Goal: Check status: Check status

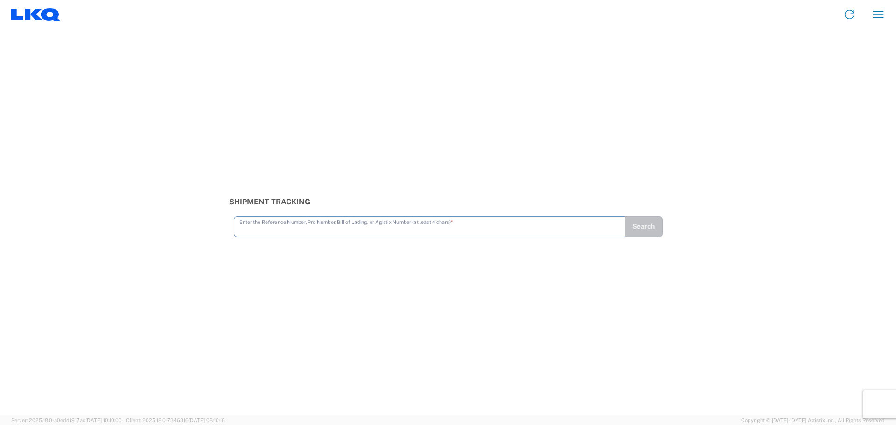
click at [267, 227] on input "text" at bounding box center [429, 226] width 380 height 16
type input "56356312"
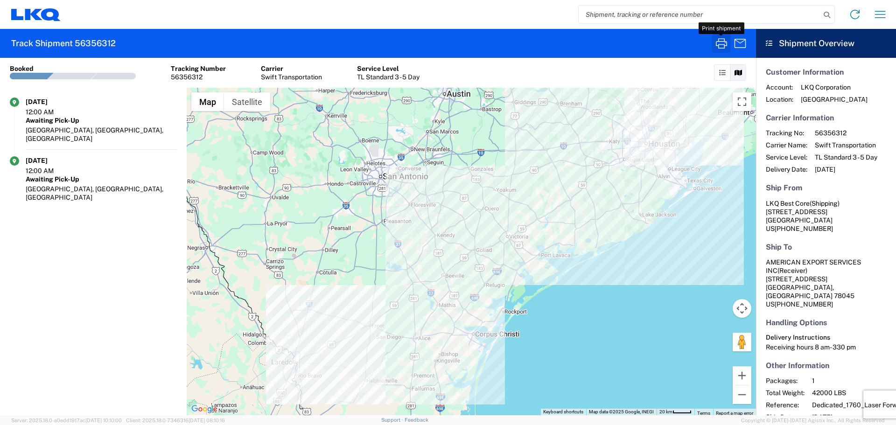
click at [718, 44] on icon "button" at bounding box center [721, 43] width 11 height 10
click at [617, 12] on input "search" at bounding box center [700, 15] width 242 height 18
type input "56667134"
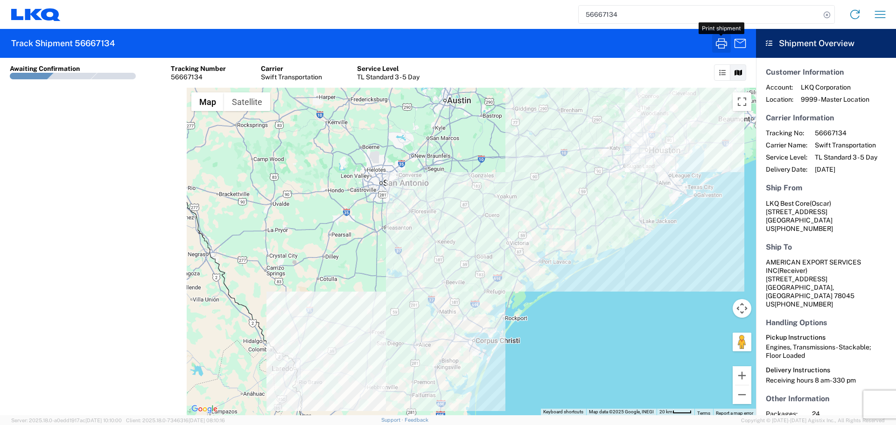
click at [720, 44] on icon "button" at bounding box center [721, 43] width 15 height 15
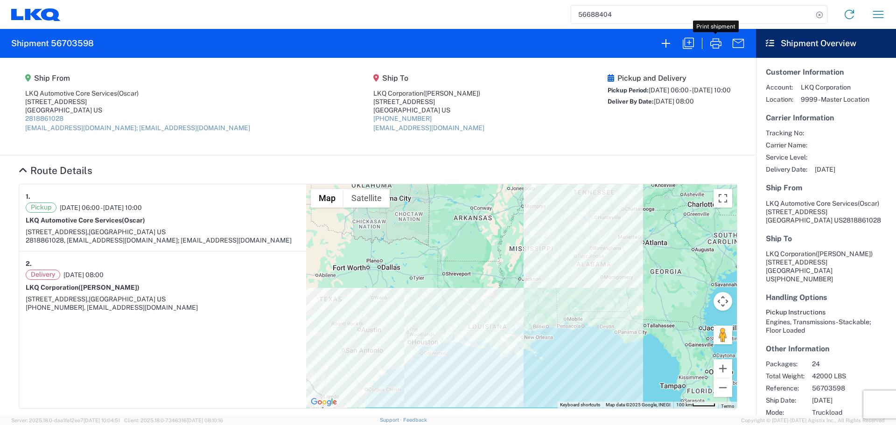
click at [621, 28] on agx-form-navbar "56688404 Home Shipment request Shipment tracking" at bounding box center [448, 14] width 896 height 29
click at [596, 16] on input "56688404" at bounding box center [692, 15] width 242 height 18
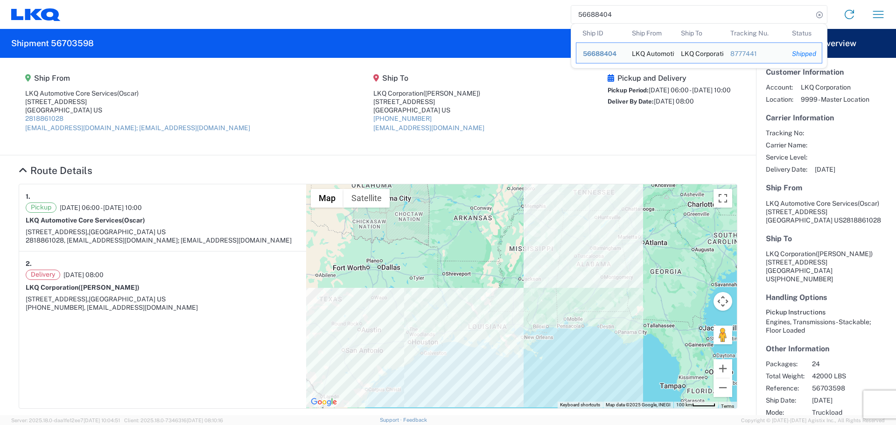
click at [596, 16] on input "56688404" at bounding box center [692, 15] width 242 height 18
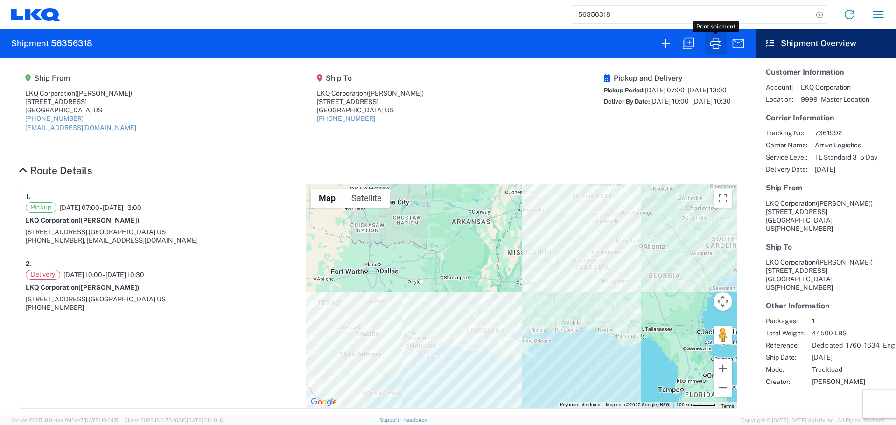
click at [715, 44] on icon "button" at bounding box center [715, 43] width 11 height 10
click at [716, 42] on icon "button" at bounding box center [715, 43] width 15 height 15
click at [602, 16] on input "56356318" at bounding box center [692, 15] width 242 height 18
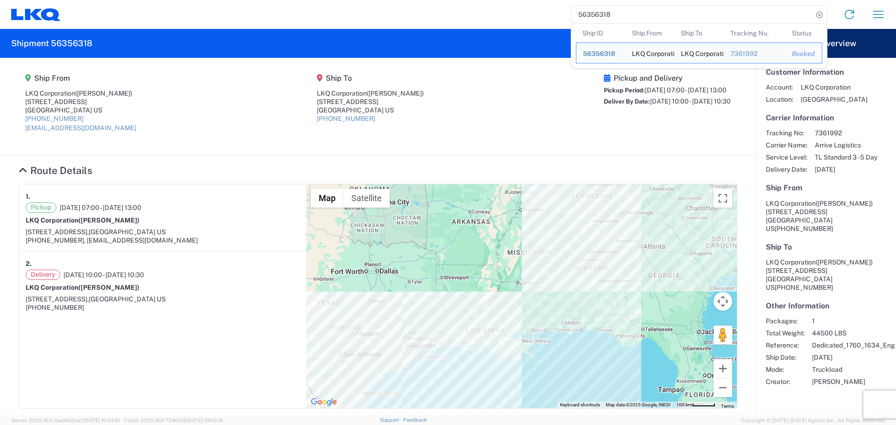
click at [602, 16] on input "56356318" at bounding box center [692, 15] width 242 height 18
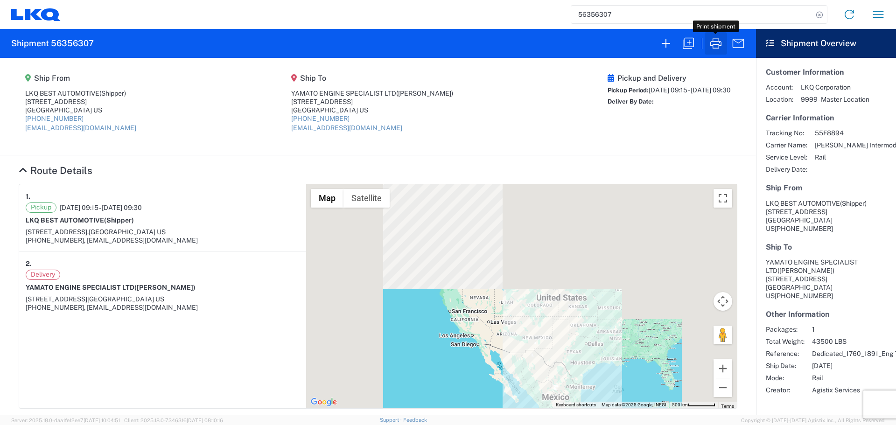
click at [721, 43] on icon "button" at bounding box center [715, 43] width 11 height 10
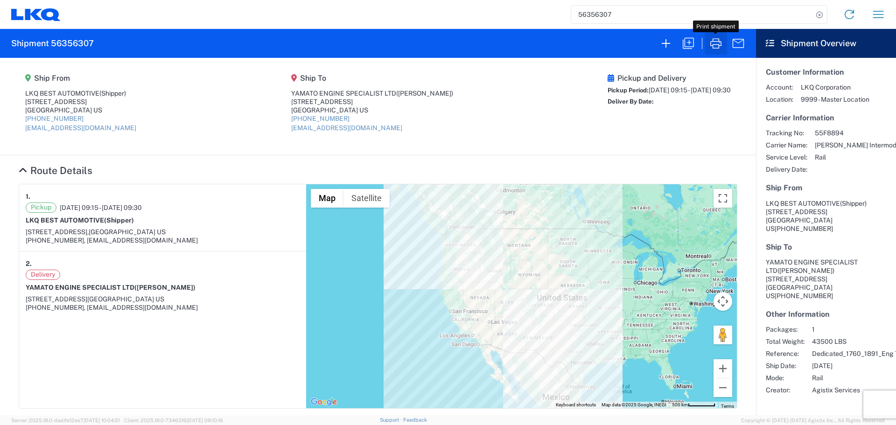
click at [719, 44] on icon "button" at bounding box center [715, 43] width 15 height 15
click at [600, 15] on input "56356307" at bounding box center [692, 15] width 242 height 18
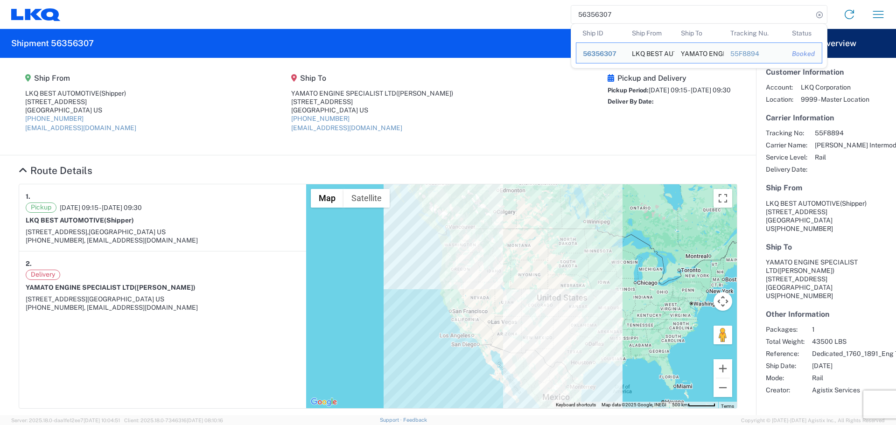
click at [600, 15] on input "56356307" at bounding box center [692, 15] width 242 height 18
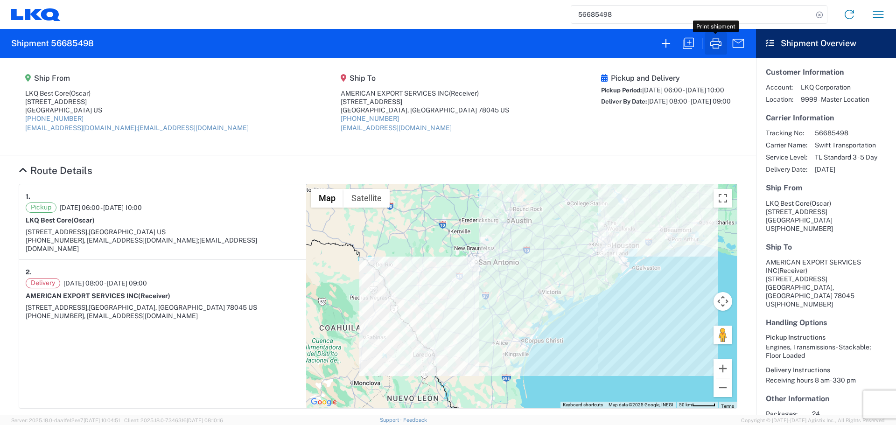
click at [718, 47] on icon "button" at bounding box center [715, 43] width 15 height 15
click at [611, 17] on input "56685498" at bounding box center [692, 15] width 242 height 18
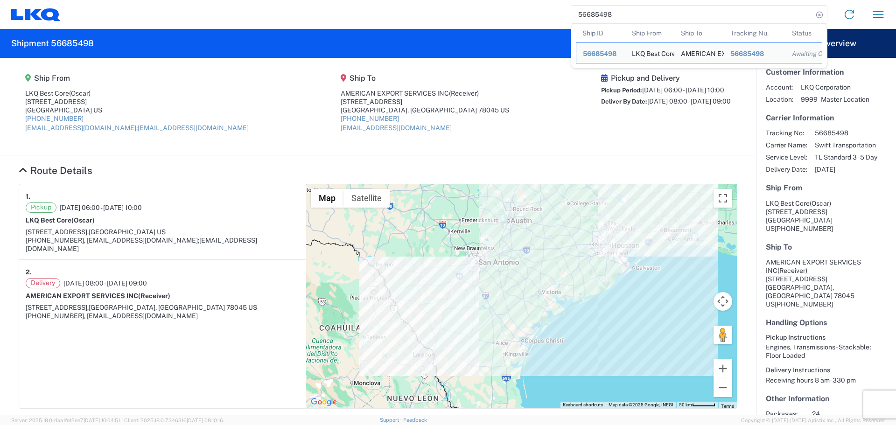
click at [611, 17] on input "56685498" at bounding box center [692, 15] width 242 height 18
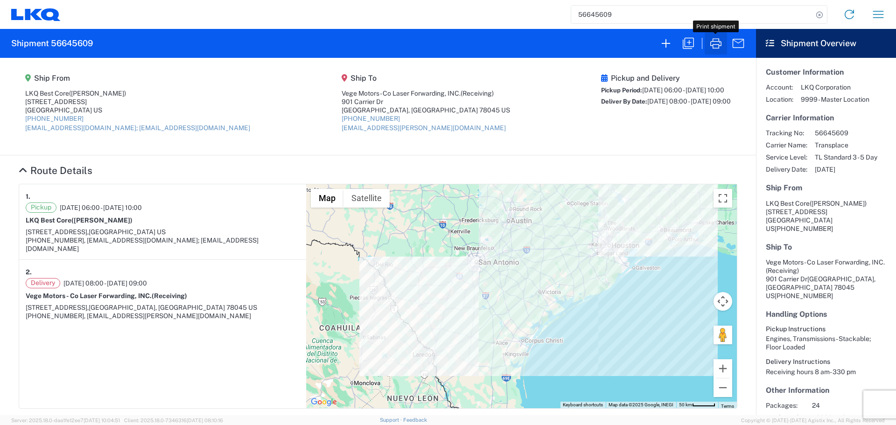
click at [719, 41] on icon "button" at bounding box center [715, 43] width 11 height 10
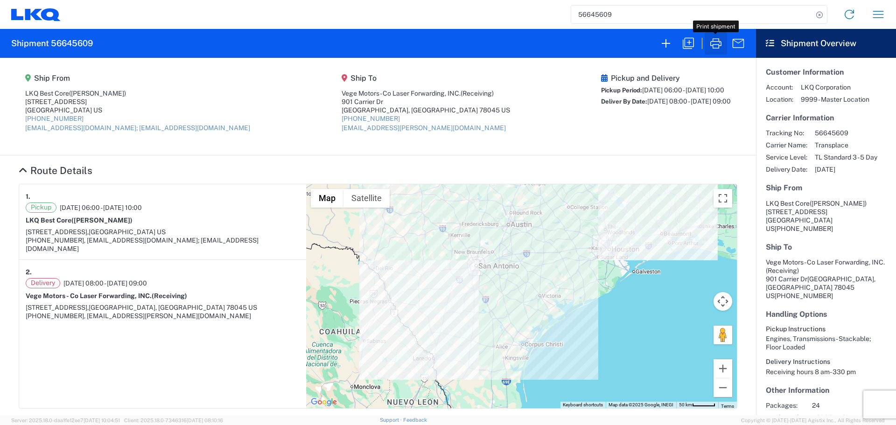
click at [717, 45] on icon "button" at bounding box center [715, 43] width 11 height 10
click at [718, 44] on icon "button" at bounding box center [715, 43] width 15 height 15
click at [713, 45] on icon "button" at bounding box center [715, 43] width 11 height 10
click at [592, 17] on input "56645609" at bounding box center [692, 15] width 242 height 18
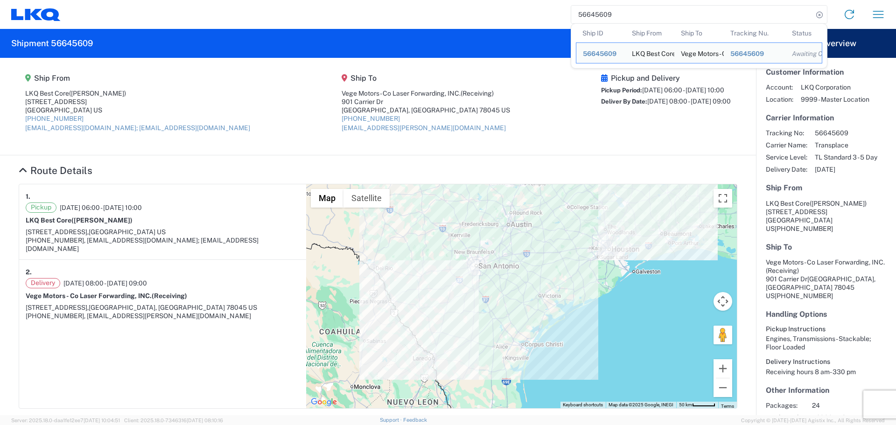
click at [592, 17] on input "56645609" at bounding box center [692, 15] width 242 height 18
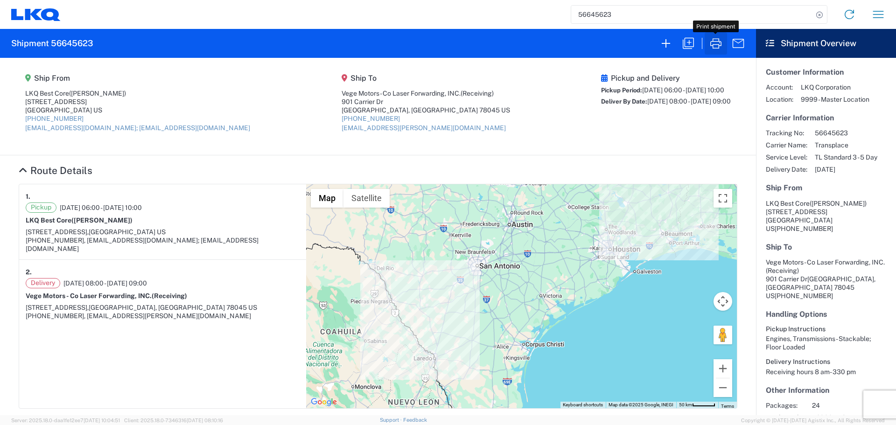
click at [715, 42] on icon "button" at bounding box center [715, 43] width 15 height 15
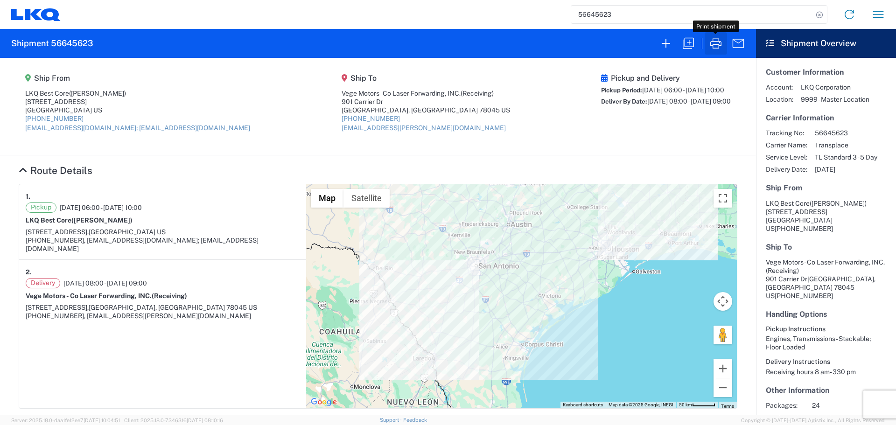
click at [713, 48] on icon "button" at bounding box center [715, 43] width 11 height 10
click at [605, 17] on input "56645623" at bounding box center [692, 15] width 242 height 18
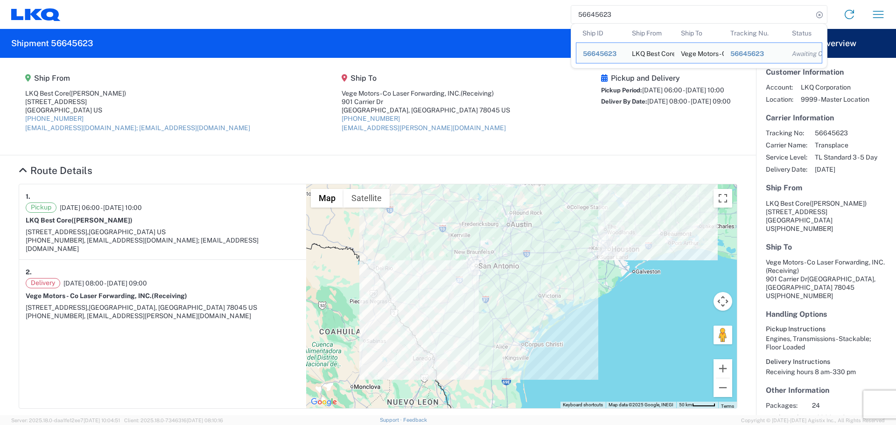
click at [605, 17] on input "56645623" at bounding box center [692, 15] width 242 height 18
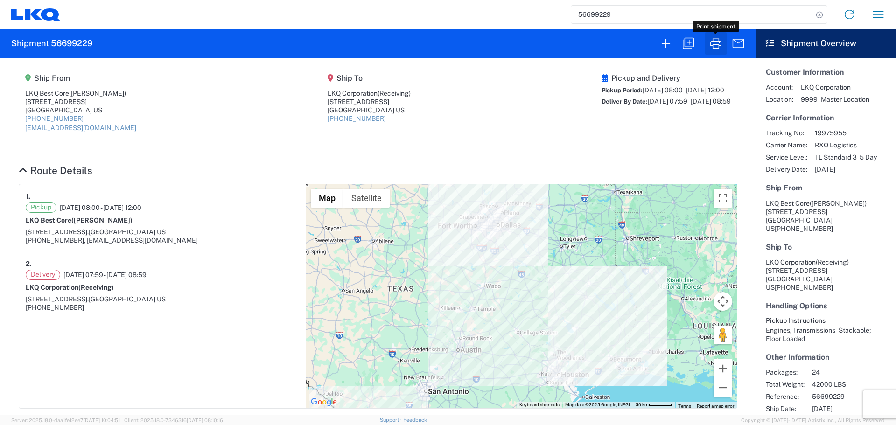
click at [714, 46] on icon "button" at bounding box center [715, 43] width 15 height 15
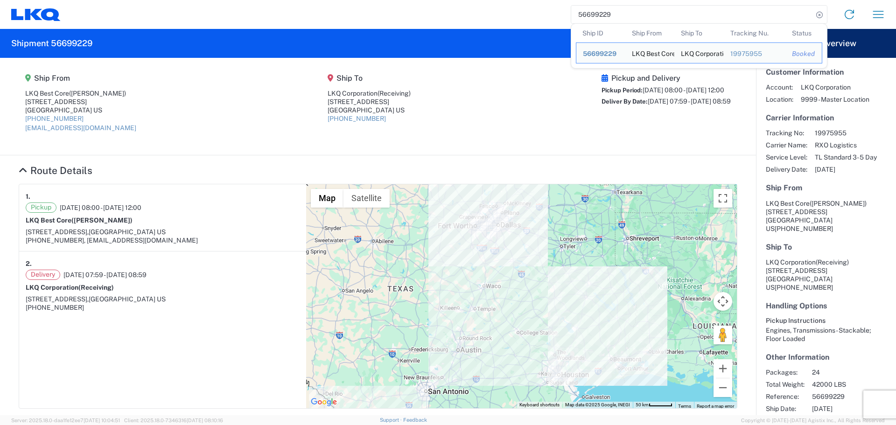
click at [589, 20] on input "56699229" at bounding box center [692, 15] width 242 height 18
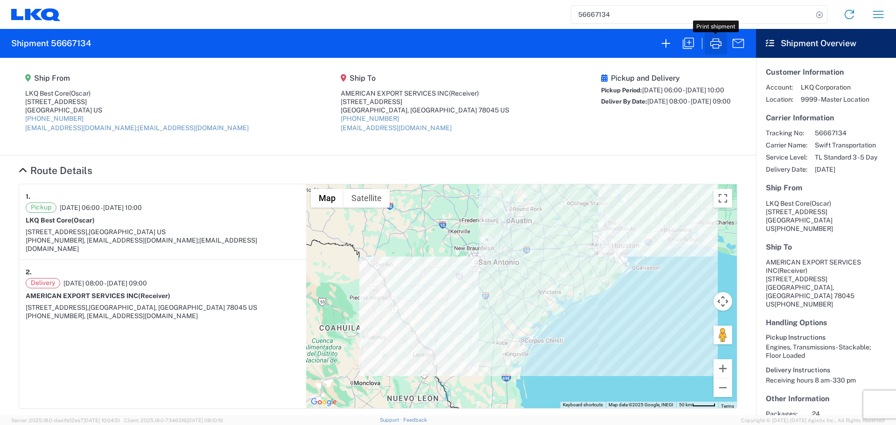
click at [713, 45] on icon "button" at bounding box center [715, 43] width 11 height 10
click at [587, 16] on input "56667134" at bounding box center [692, 15] width 242 height 18
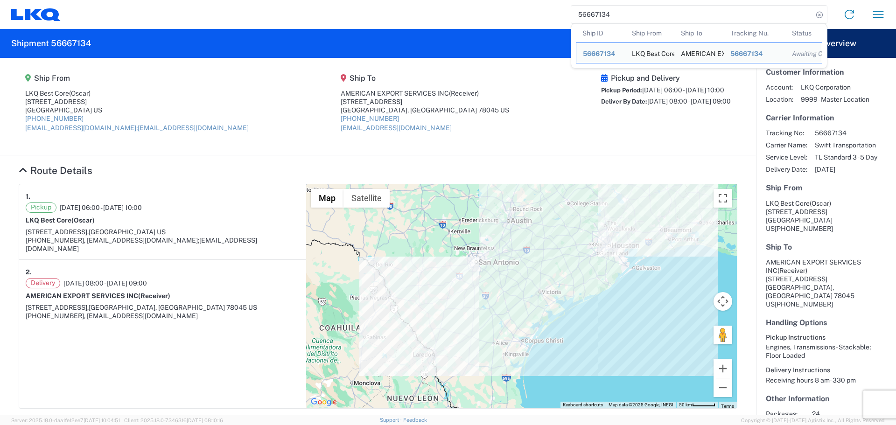
click at [587, 16] on input "56667134" at bounding box center [692, 15] width 242 height 18
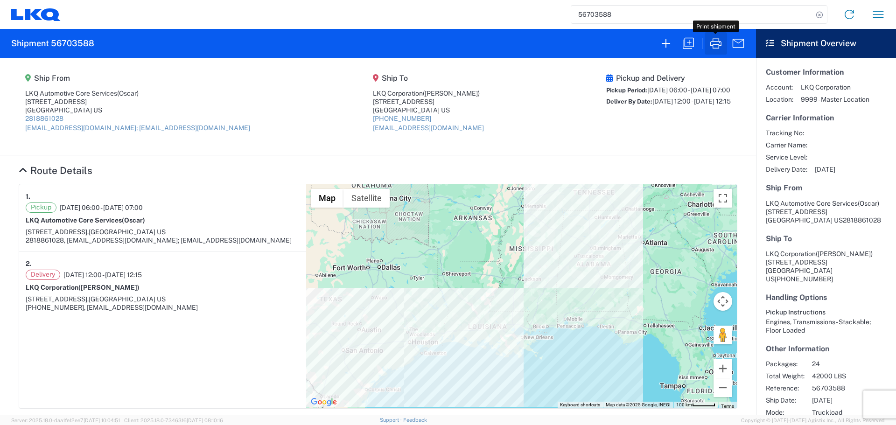
click at [716, 44] on icon "button" at bounding box center [715, 43] width 15 height 15
click at [595, 11] on input "56703588" at bounding box center [692, 15] width 242 height 18
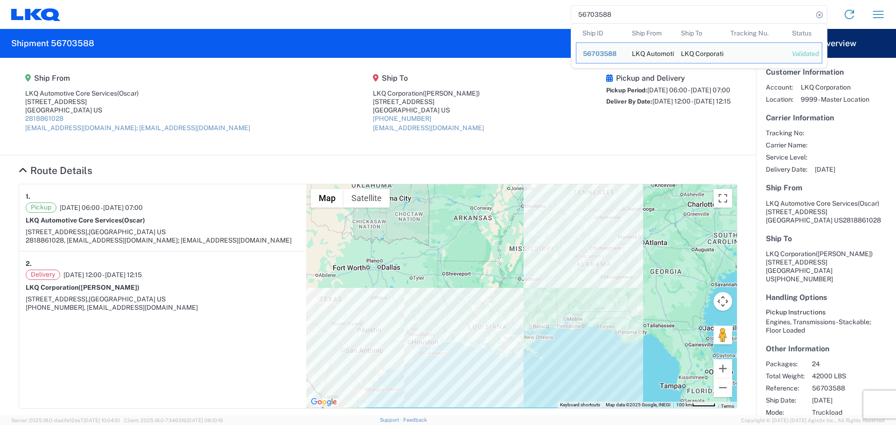
click at [595, 11] on input "56703588" at bounding box center [692, 15] width 242 height 18
click at [594, 8] on input "56703598" at bounding box center [692, 15] width 242 height 18
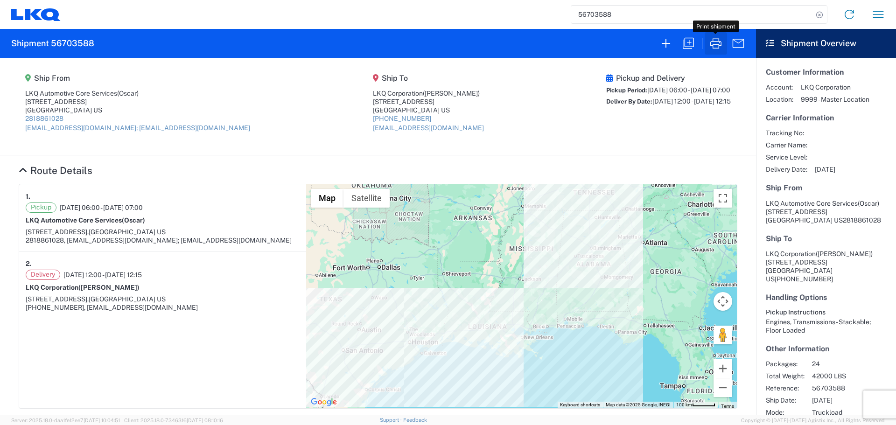
click at [717, 38] on icon "button" at bounding box center [715, 43] width 15 height 15
click at [603, 12] on input "56703588" at bounding box center [692, 15] width 242 height 18
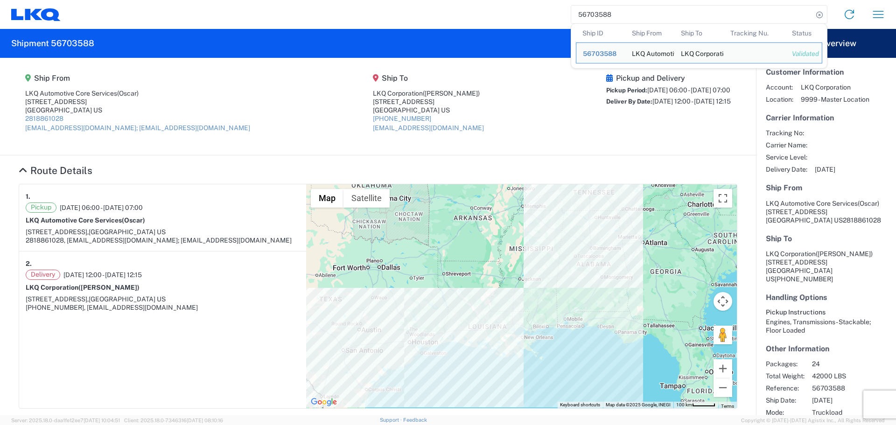
click at [603, 12] on input "56703588" at bounding box center [692, 15] width 242 height 18
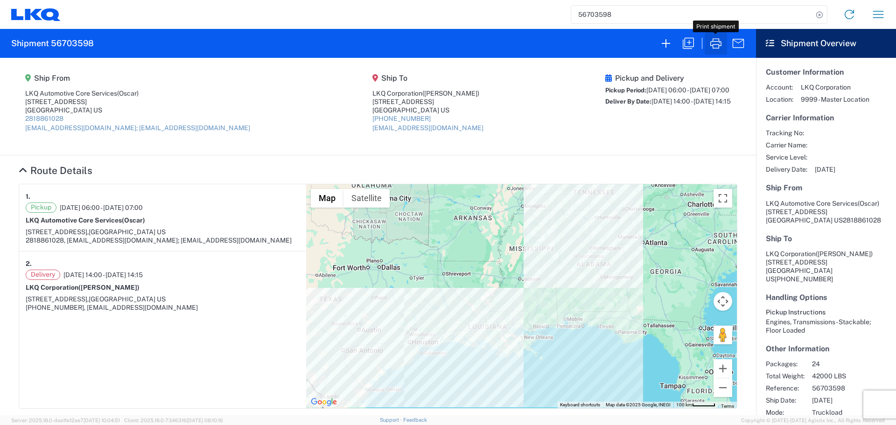
click at [712, 43] on icon "button" at bounding box center [715, 43] width 15 height 15
click at [585, 20] on input "56703598" at bounding box center [692, 15] width 242 height 18
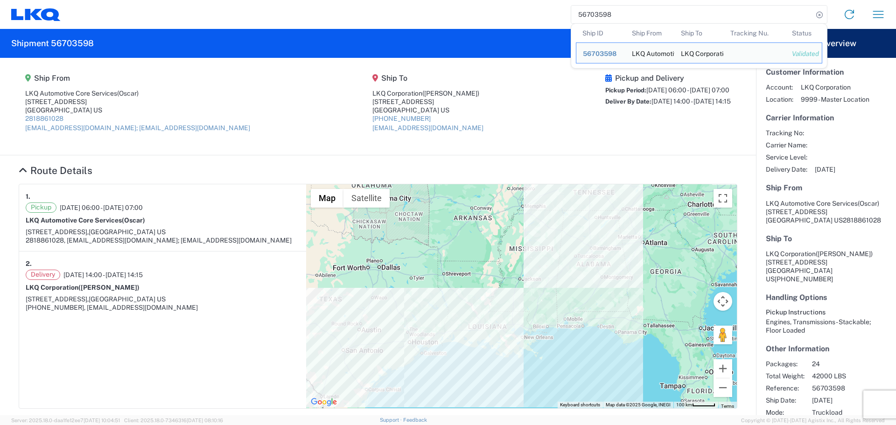
click at [585, 20] on input "56703598" at bounding box center [692, 15] width 242 height 18
paste input "4507"
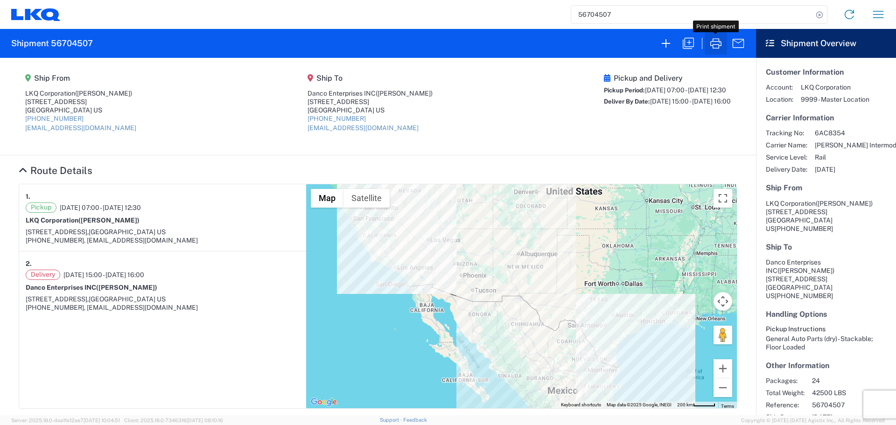
click at [713, 36] on icon "button" at bounding box center [715, 43] width 15 height 15
click at [594, 11] on input "56704507" at bounding box center [692, 15] width 242 height 18
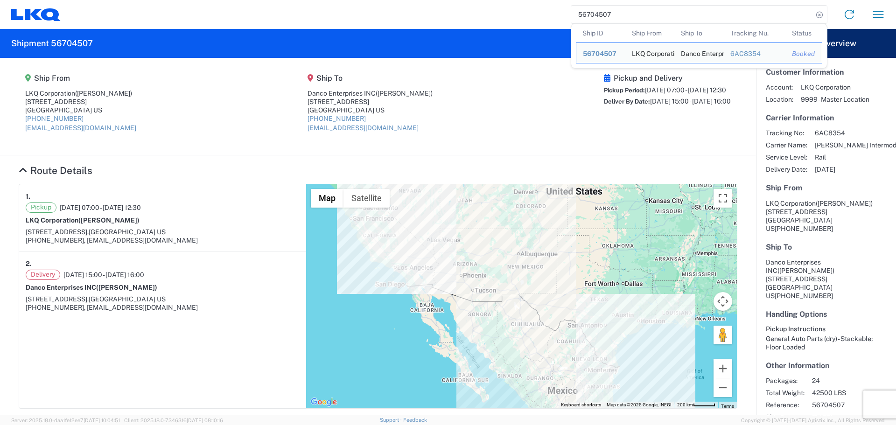
click at [594, 11] on input "56704507" at bounding box center [692, 15] width 242 height 18
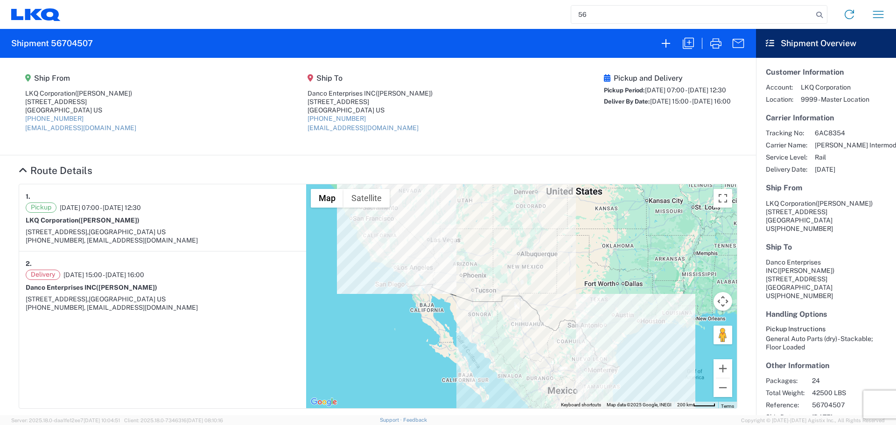
type input "5"
type input "56704603"
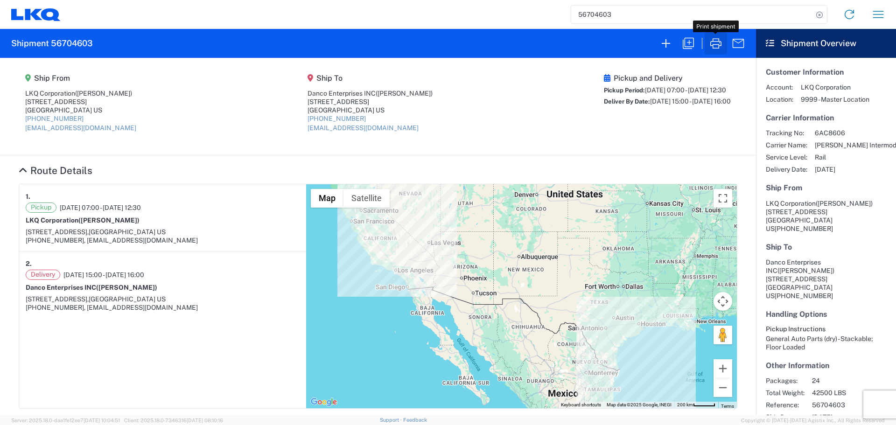
click at [719, 40] on icon "button" at bounding box center [715, 43] width 11 height 10
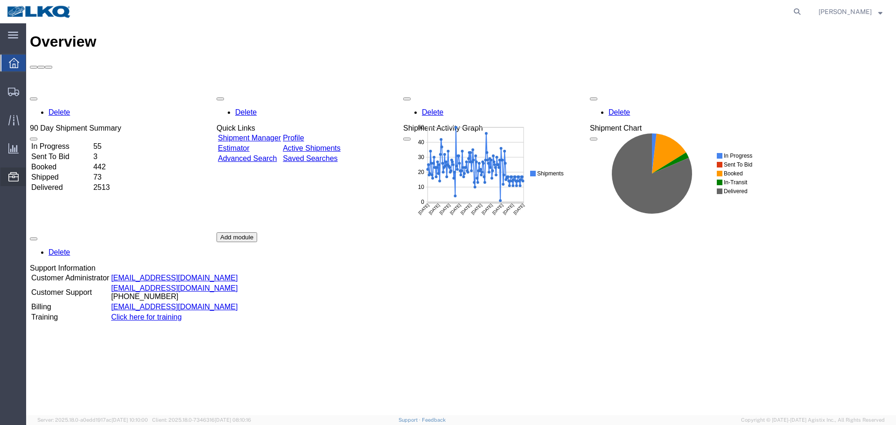
click at [0, 0] on span "Location Appointment" at bounding box center [0, 0] width 0 height 0
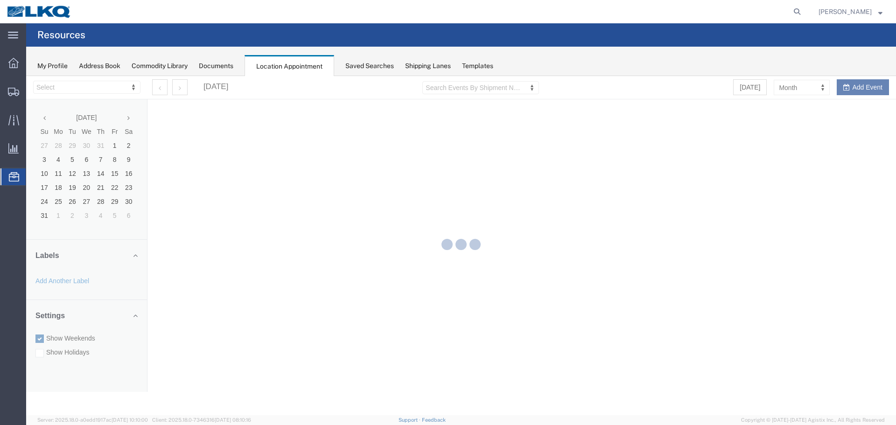
select select "27634"
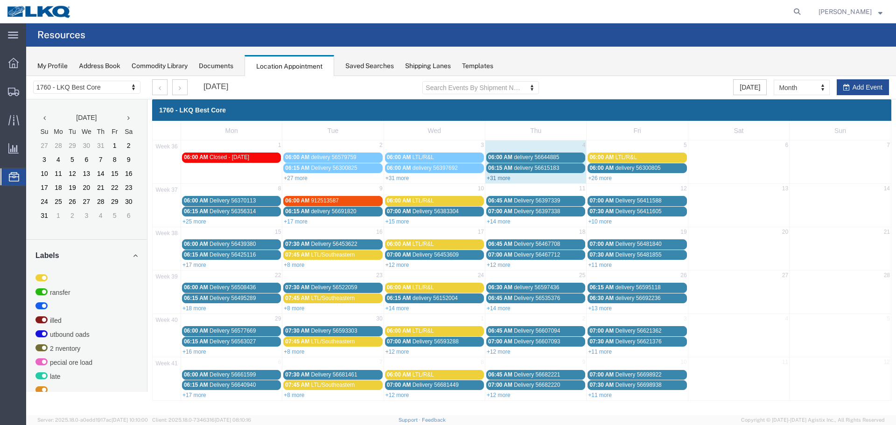
click at [504, 177] on link "+31 more" at bounding box center [499, 178] width 24 height 7
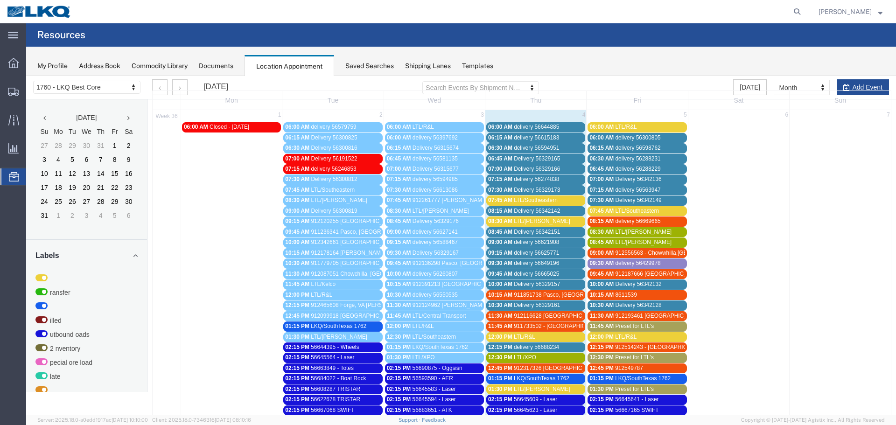
scroll to position [47, 0]
